Goal: Find specific page/section: Find specific page/section

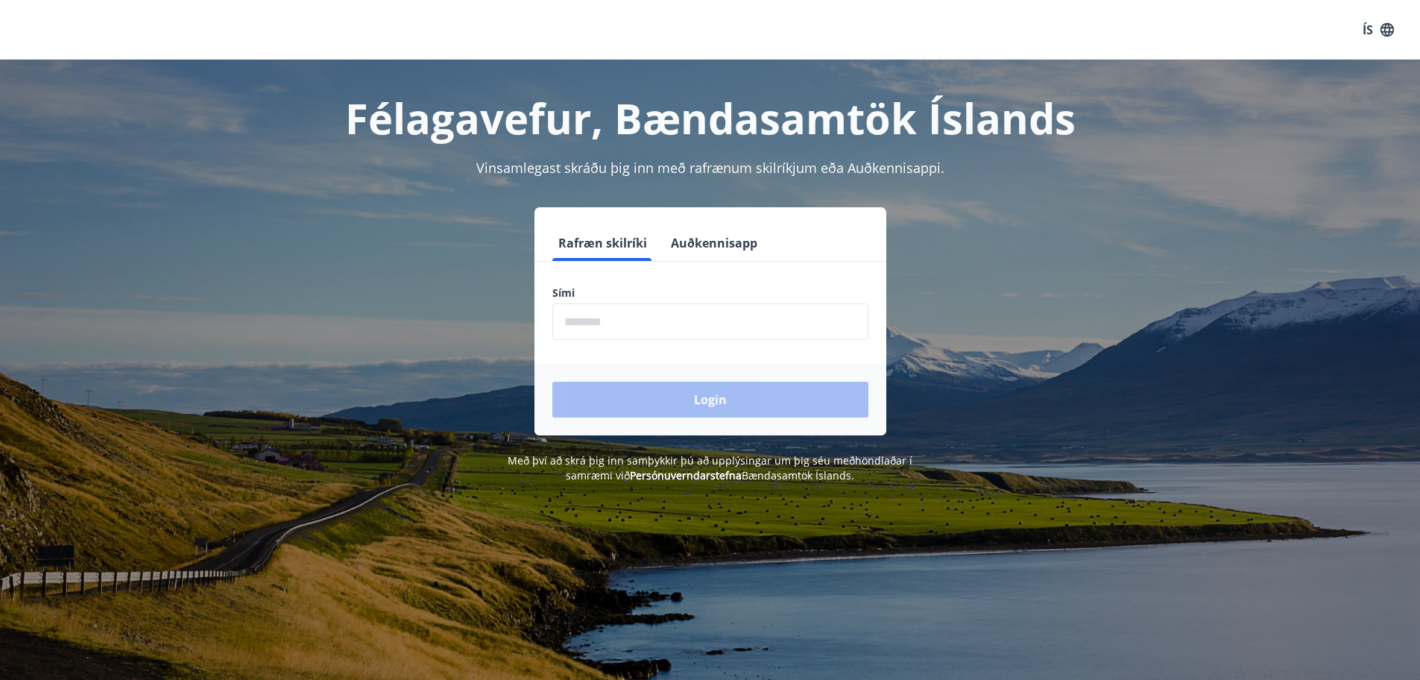
click at [620, 330] on input "phone" at bounding box center [711, 321] width 316 height 37
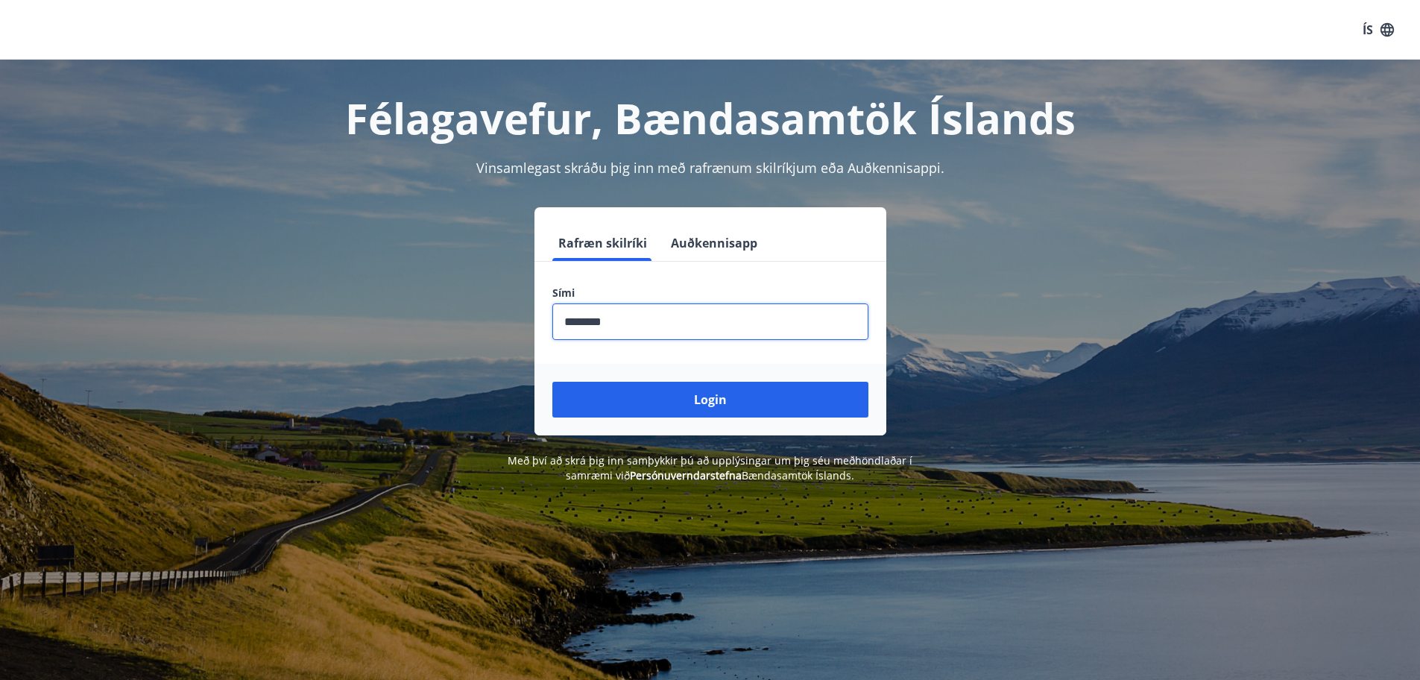
type input "********"
click at [553, 382] on button "Login" at bounding box center [711, 400] width 316 height 36
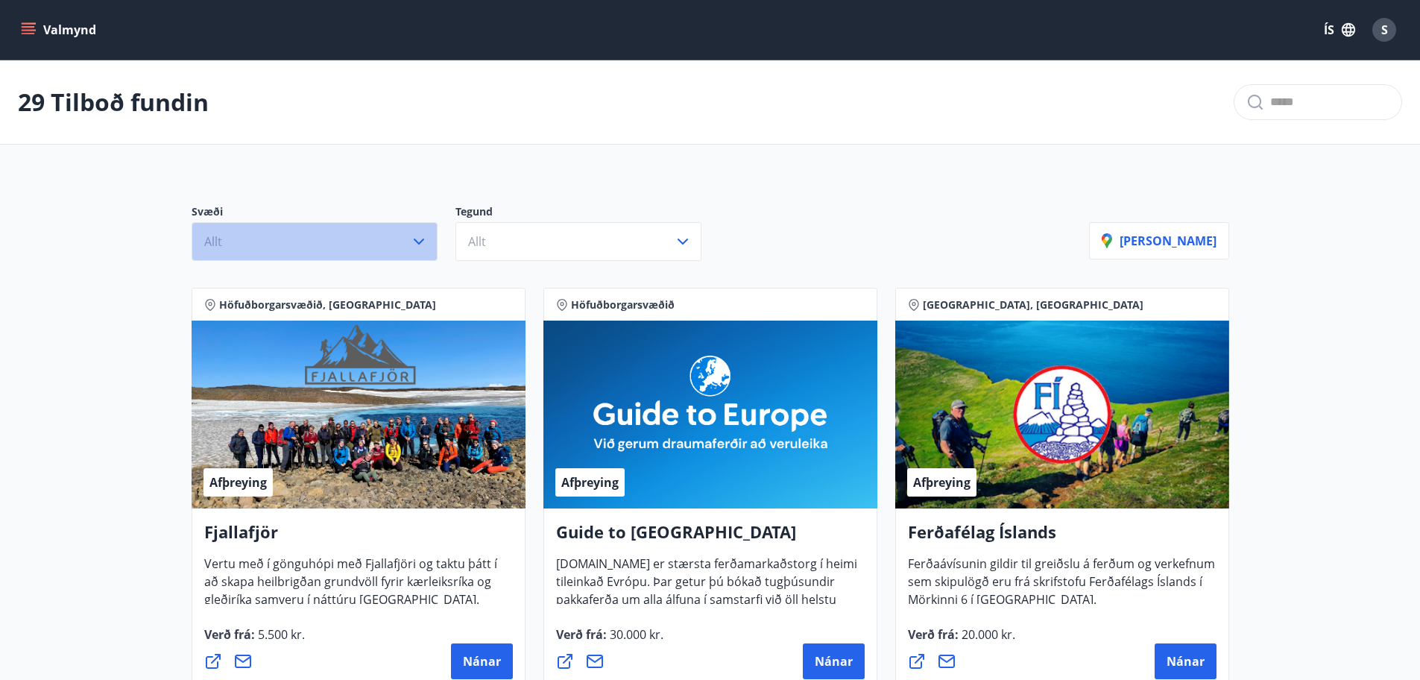
click at [424, 244] on icon "button" at bounding box center [419, 242] width 18 height 18
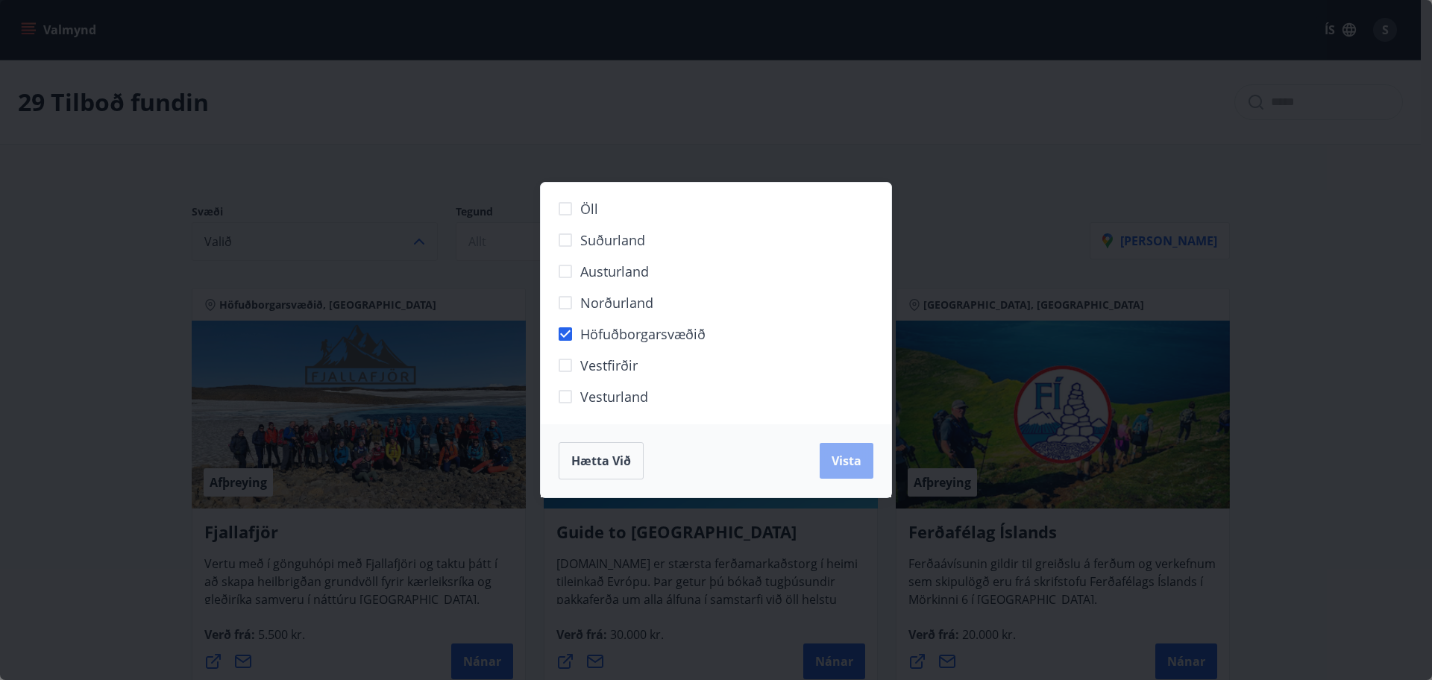
click at [829, 460] on button "Vista" at bounding box center [846, 461] width 54 height 36
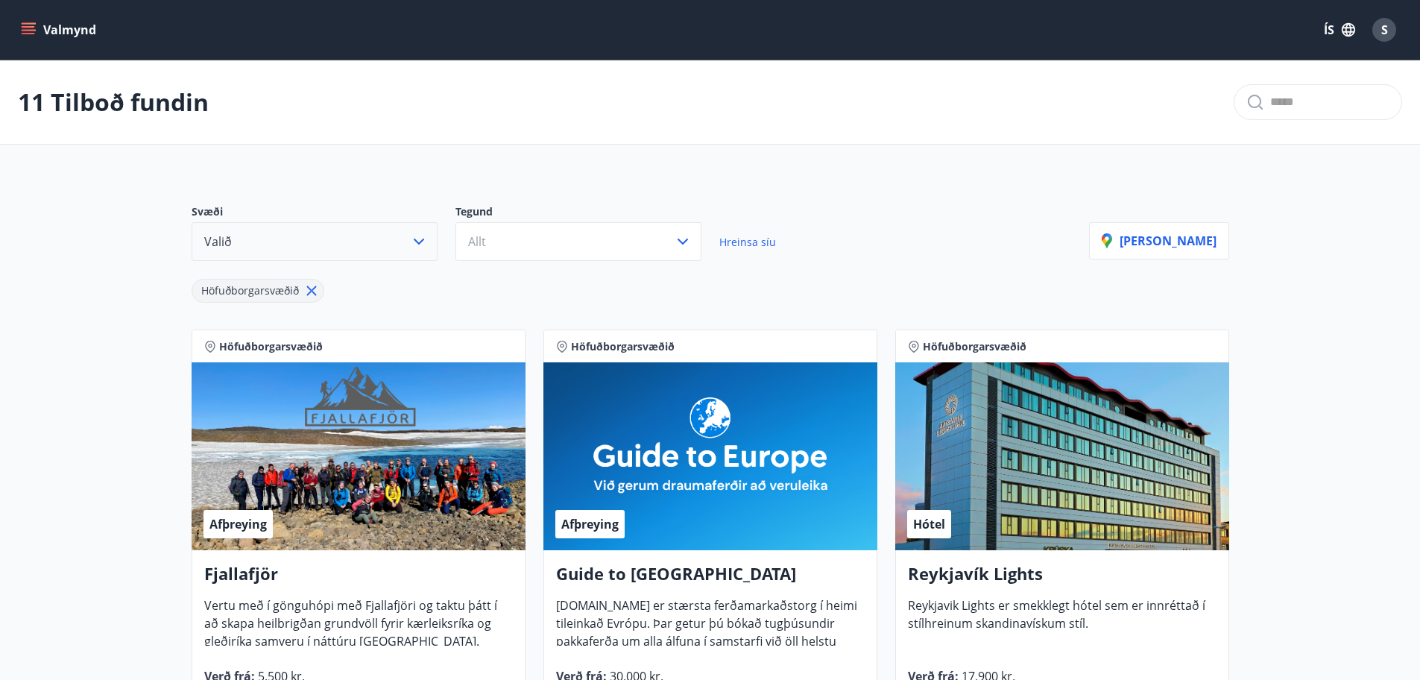
click at [419, 237] on icon "button" at bounding box center [419, 242] width 18 height 18
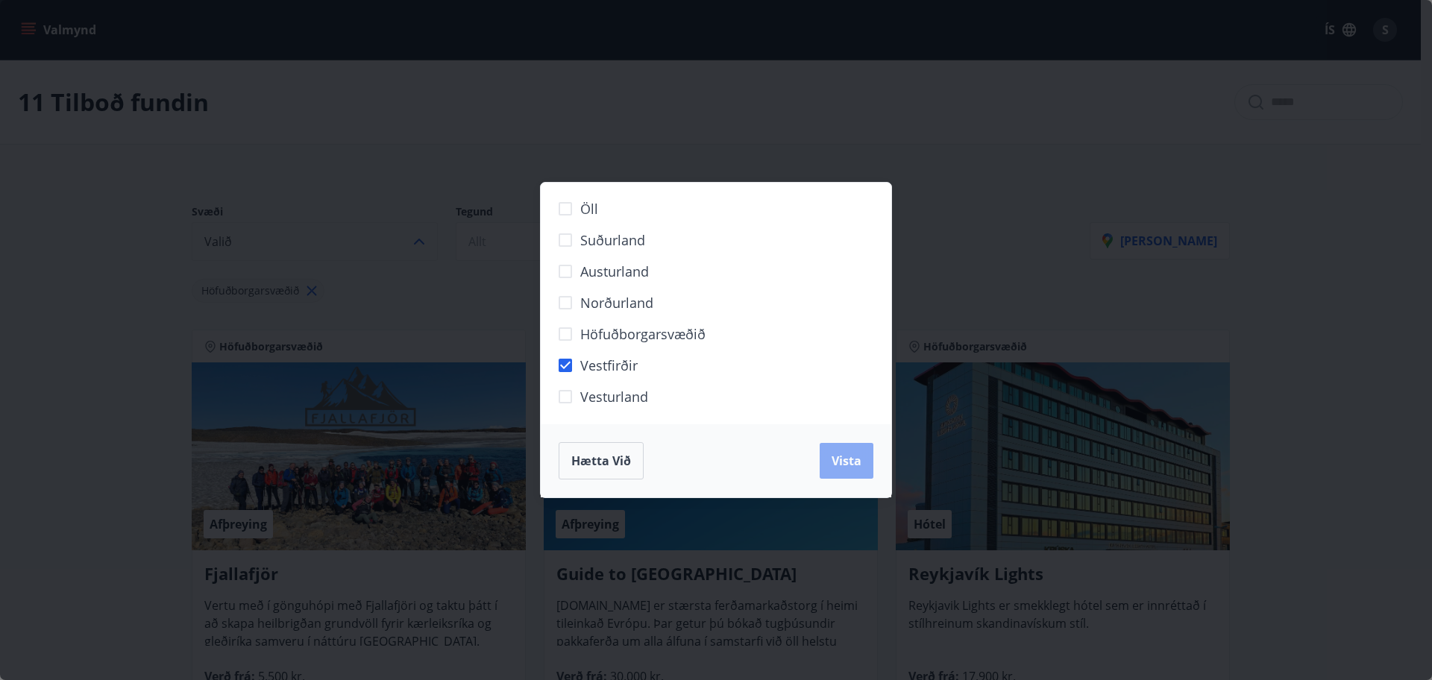
click at [842, 468] on span "Vista" at bounding box center [846, 461] width 30 height 16
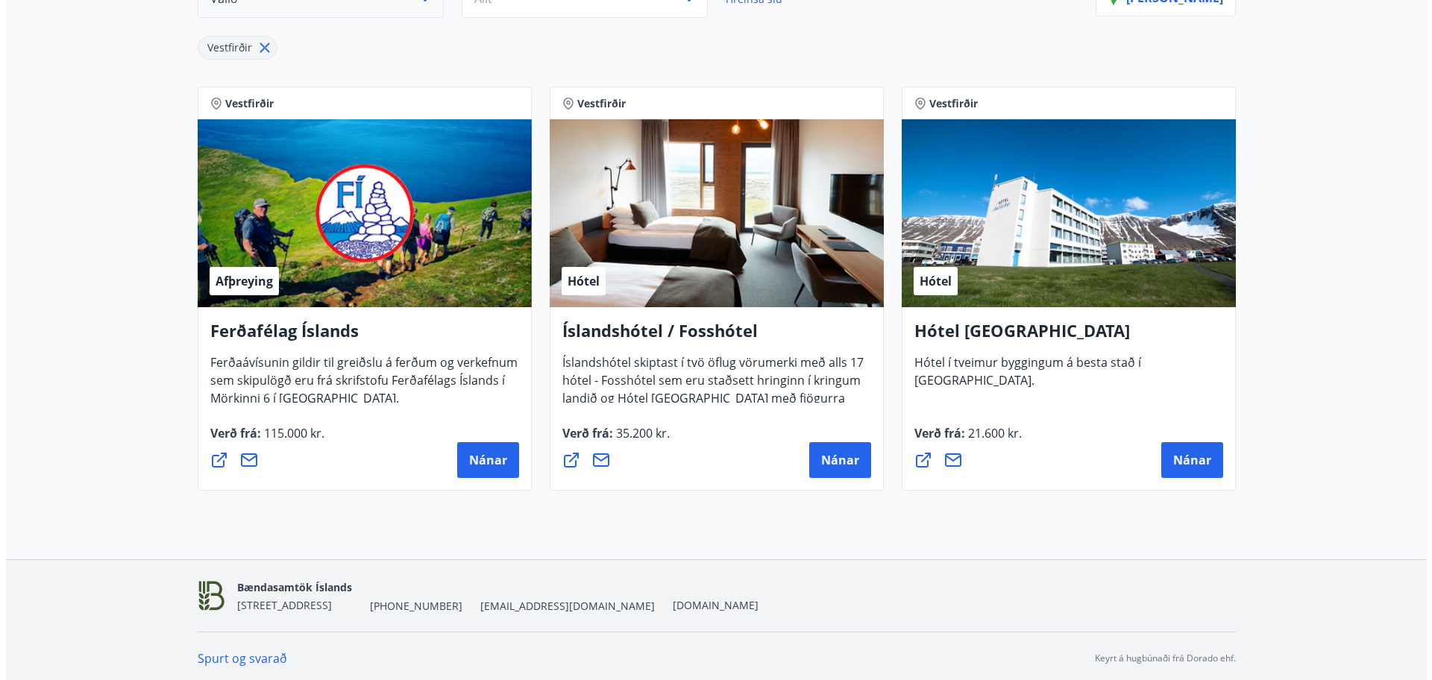
scroll to position [248, 0]
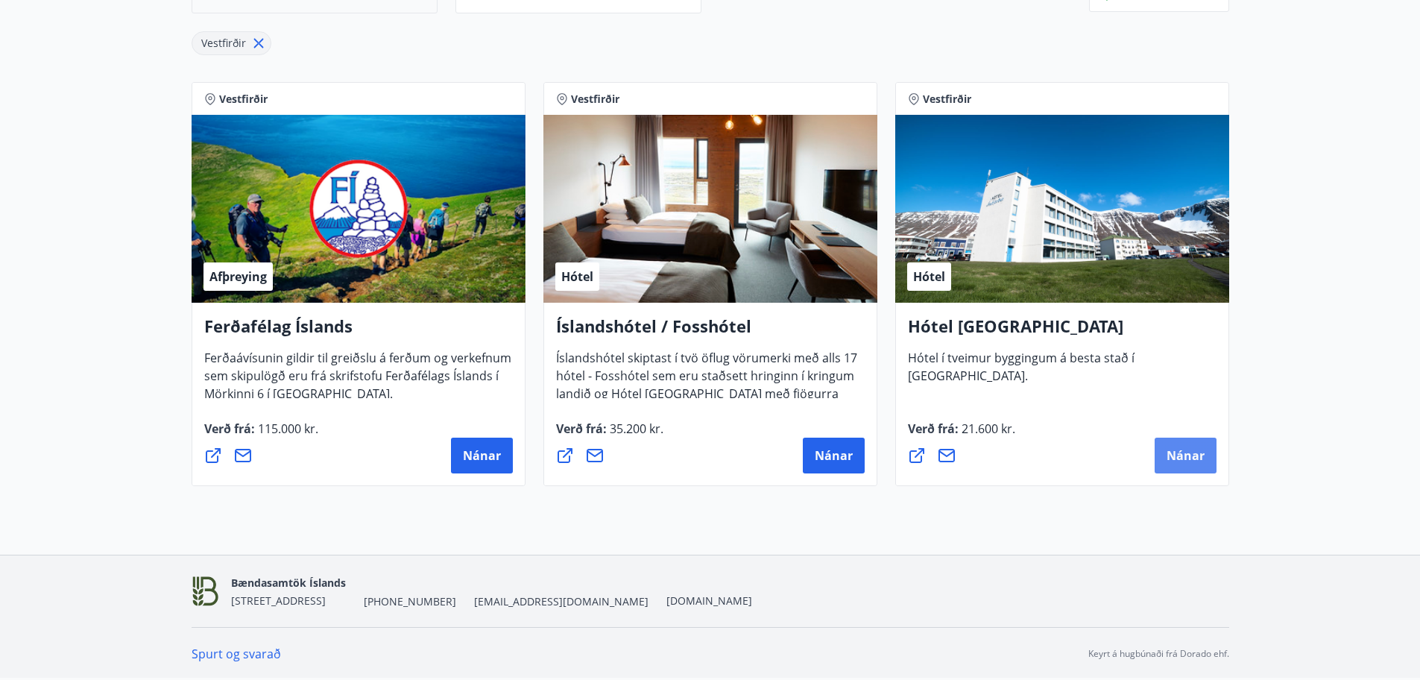
click at [1171, 444] on button "Nánar" at bounding box center [1186, 456] width 62 height 36
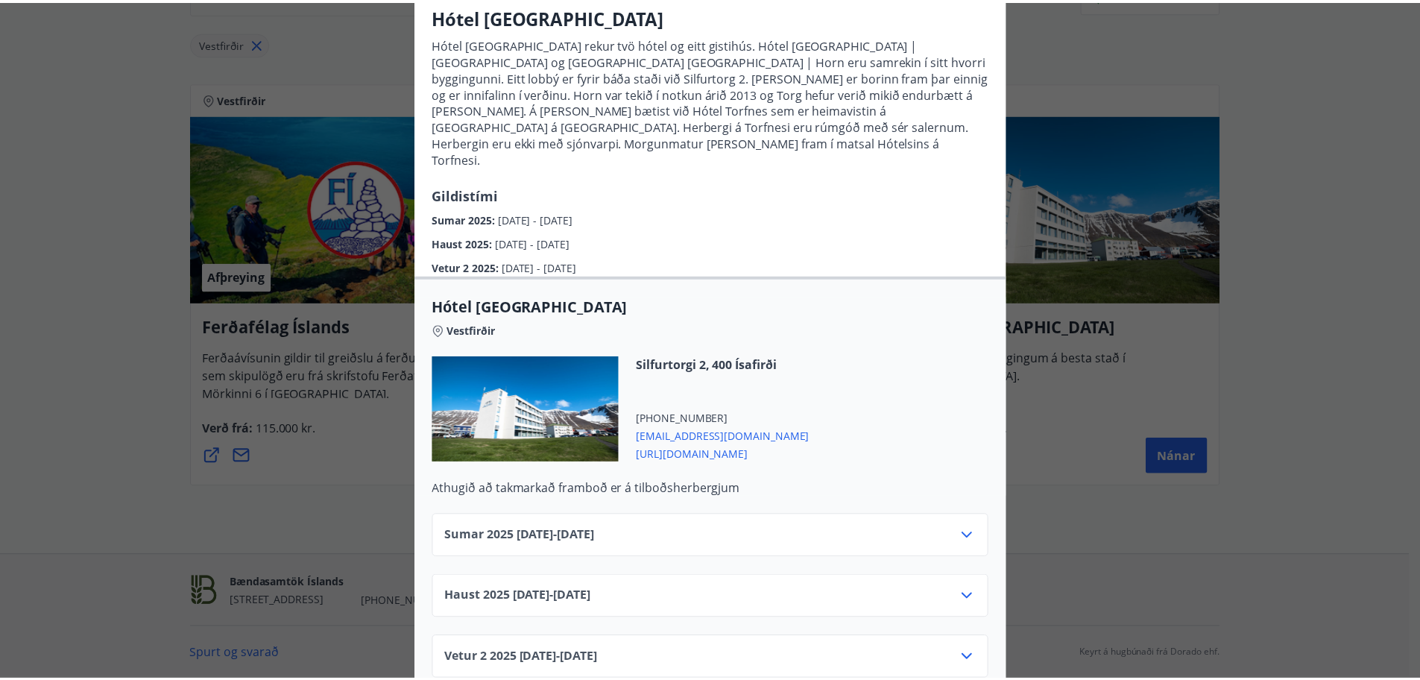
scroll to position [0, 0]
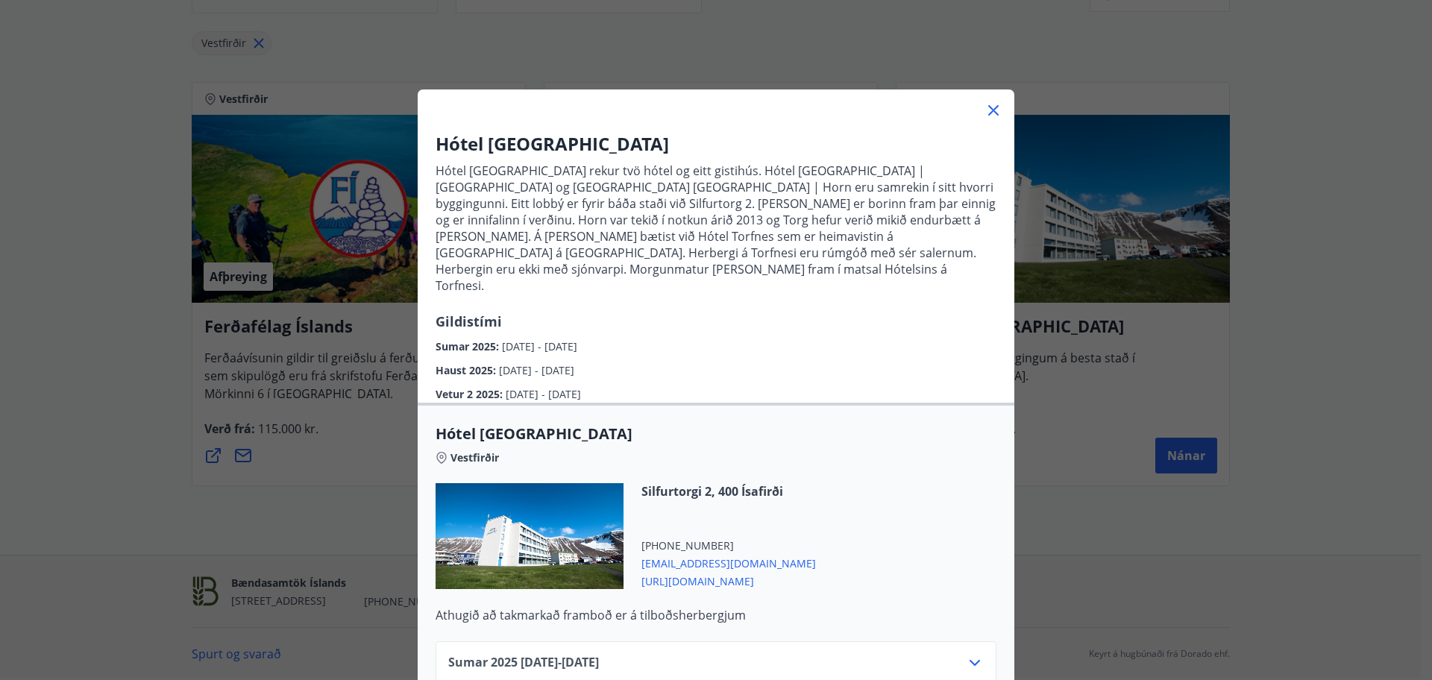
click at [984, 107] on icon at bounding box center [993, 110] width 18 height 18
